Goal: Information Seeking & Learning: Learn about a topic

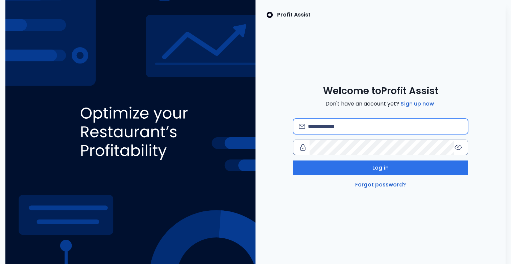
click at [353, 123] on input "email" at bounding box center [385, 126] width 154 height 15
type input "**********"
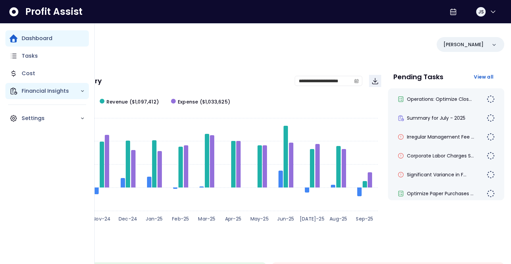
click at [33, 88] on p "Financial Insights" at bounding box center [51, 91] width 58 height 8
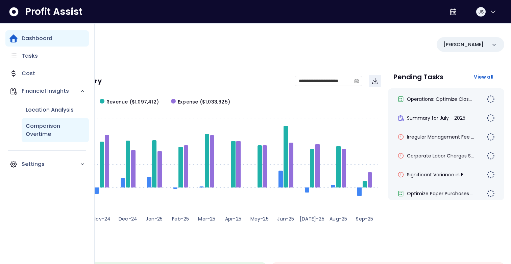
click at [43, 123] on p "Comparison Overtime" at bounding box center [55, 130] width 59 height 16
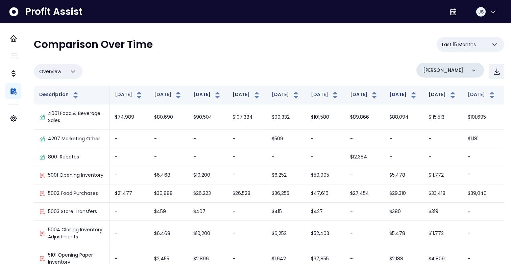
click at [441, 70] on p "[PERSON_NAME]" at bounding box center [443, 70] width 40 height 7
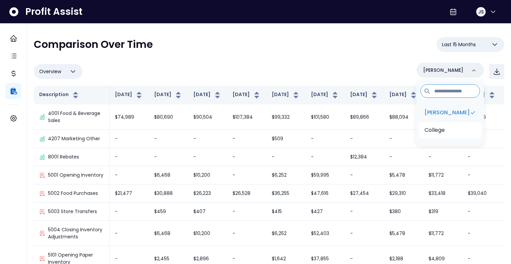
click at [441, 127] on p "College" at bounding box center [434, 130] width 20 height 8
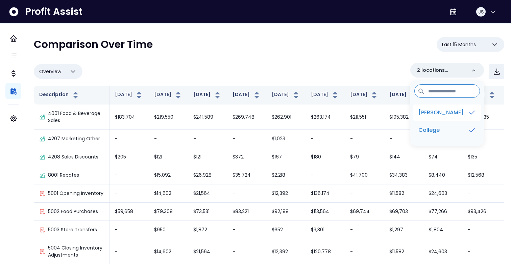
click at [440, 115] on p "[PERSON_NAME]" at bounding box center [440, 113] width 45 height 8
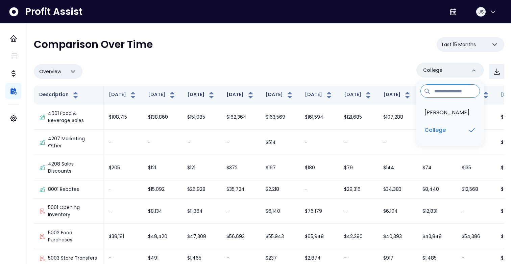
click at [288, 61] on div "**********" at bounding box center [269, 162] width 470 height 251
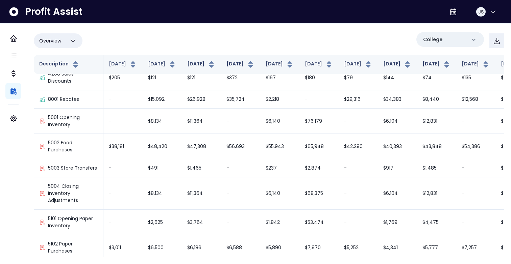
scroll to position [53, 0]
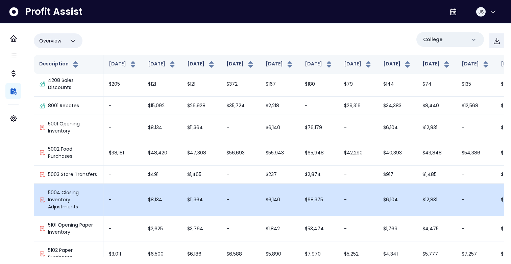
click at [70, 211] on p "5004 Closing Inventory Adjustments" at bounding box center [73, 199] width 50 height 21
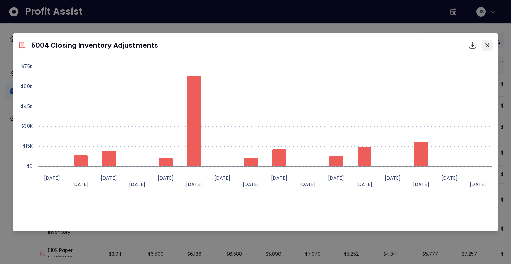
click at [487, 42] on button "Close" at bounding box center [487, 45] width 11 height 11
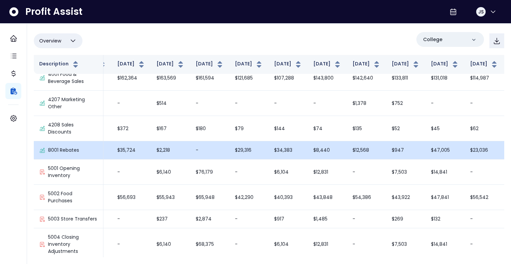
scroll to position [8, 125]
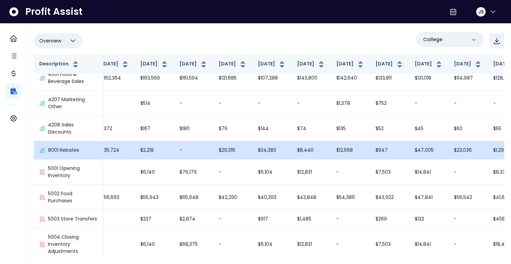
click at [409, 155] on td "$47,005" at bounding box center [428, 151] width 39 height 18
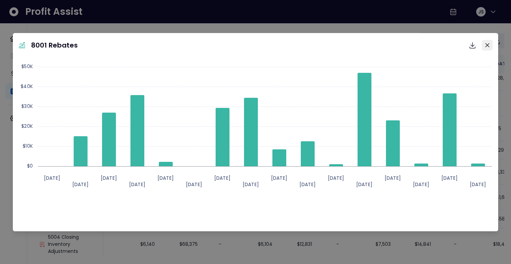
click at [488, 46] on icon "Close" at bounding box center [487, 45] width 4 height 4
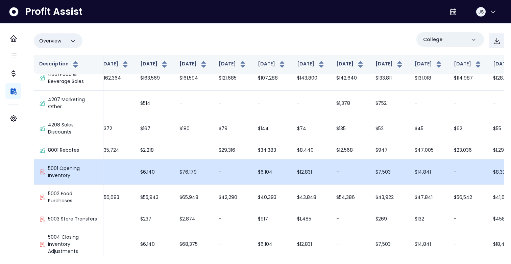
scroll to position [774, 125]
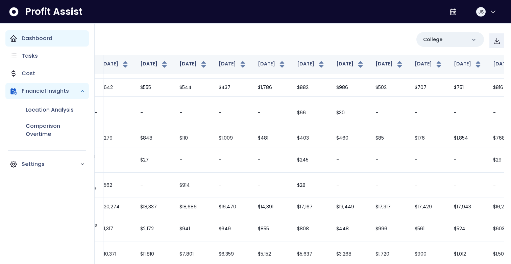
click at [16, 35] on icon "Main navigation" at bounding box center [13, 38] width 8 height 8
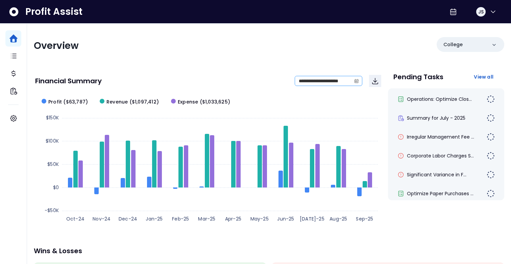
click at [357, 82] on icon "calendar" at bounding box center [356, 81] width 5 height 5
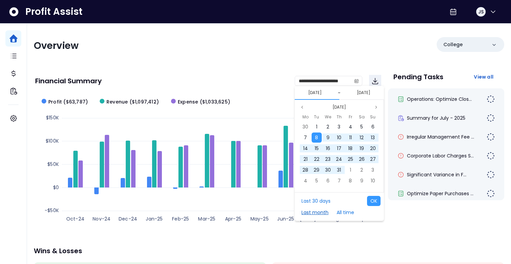
click at [320, 211] on button "Last month" at bounding box center [315, 213] width 34 height 10
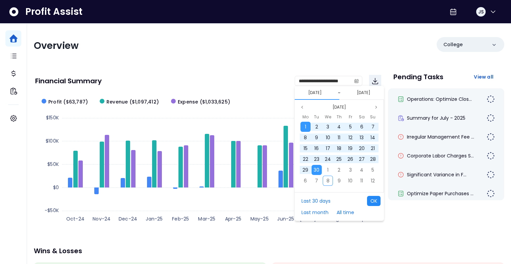
click at [374, 202] on button "OK" at bounding box center [374, 201] width 14 height 10
type input "**********"
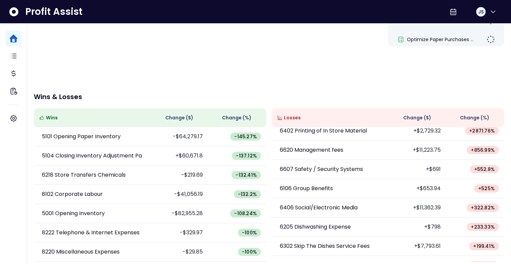
scroll to position [5, 0]
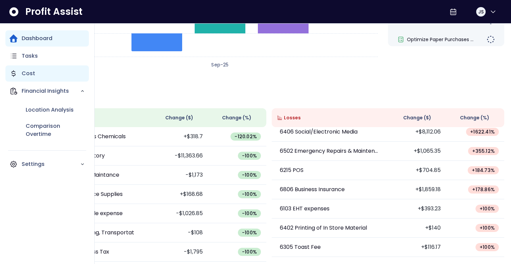
click at [35, 77] on div "Cost" at bounding box center [46, 74] width 83 height 16
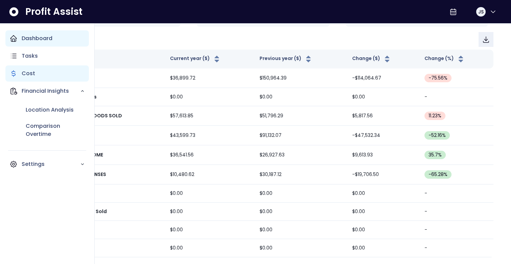
scroll to position [80, 0]
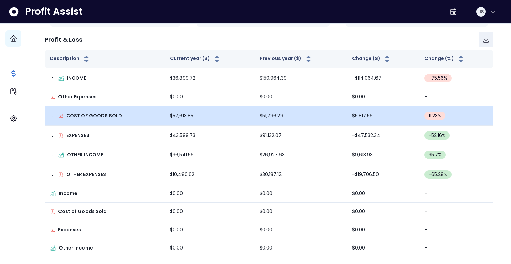
click at [50, 118] on icon at bounding box center [52, 115] width 5 height 5
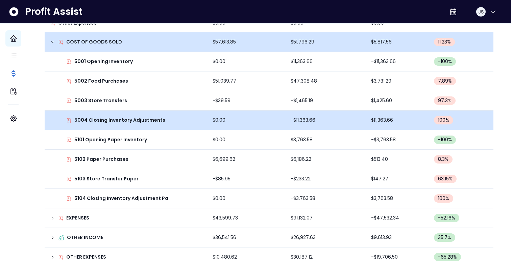
scroll to position [146, 0]
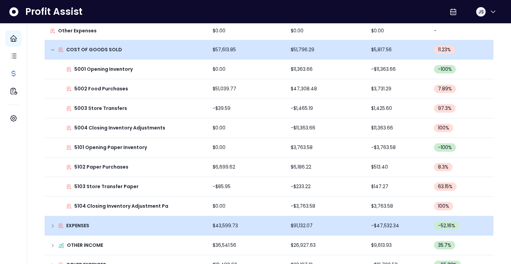
click at [53, 227] on icon at bounding box center [52, 226] width 5 height 5
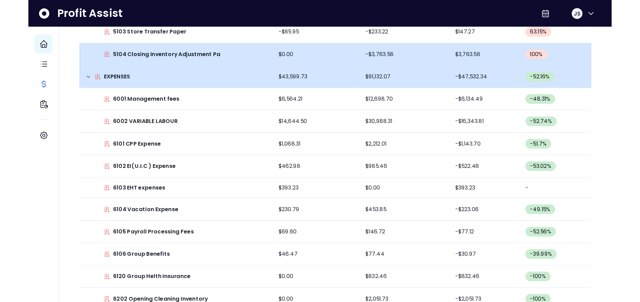
scroll to position [304, 0]
